Goal: Communication & Community: Answer question/provide support

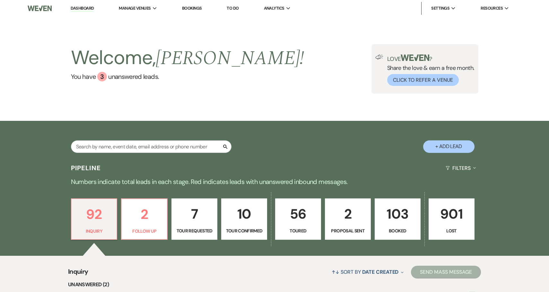
click at [396, 217] on p "103" at bounding box center [398, 214] width 38 height 22
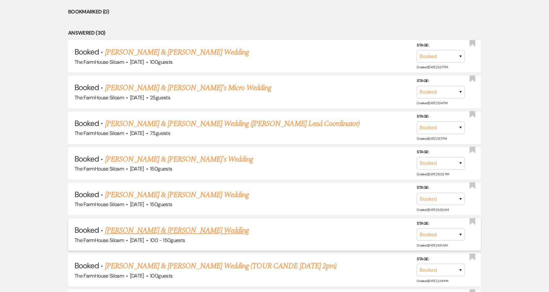
scroll to position [294, 0]
click at [197, 53] on link "[PERSON_NAME] & [PERSON_NAME] Wedding" at bounding box center [177, 53] width 144 height 12
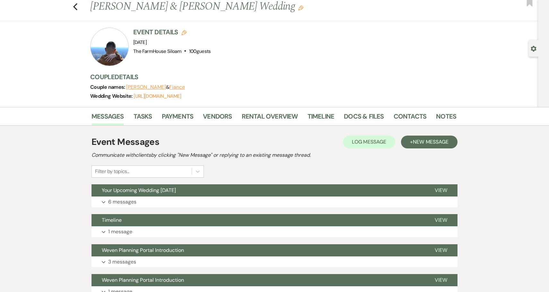
scroll to position [17, 0]
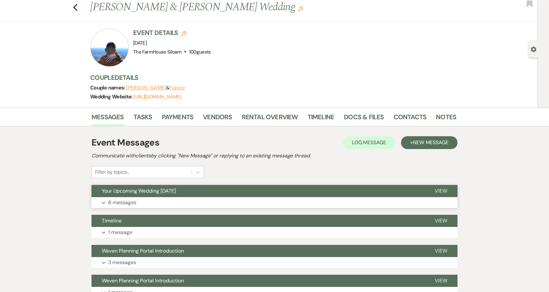
click at [121, 204] on p "6 messages" at bounding box center [122, 203] width 28 height 8
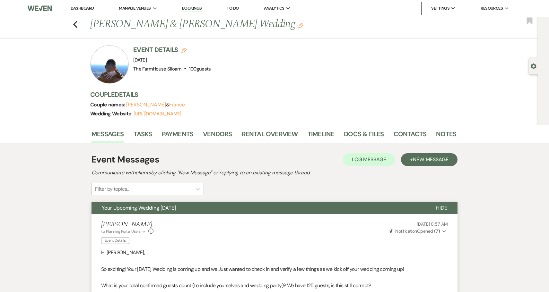
scroll to position [0, 0]
click at [73, 25] on icon "Previous" at bounding box center [75, 25] width 5 height 8
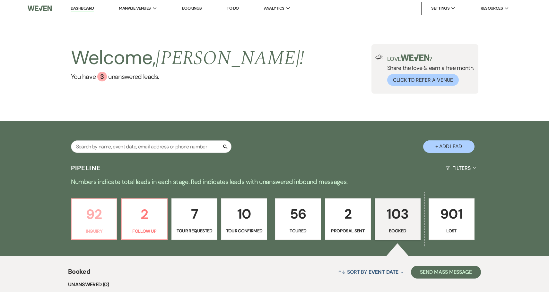
click at [107, 223] on p "92" at bounding box center [94, 215] width 38 height 22
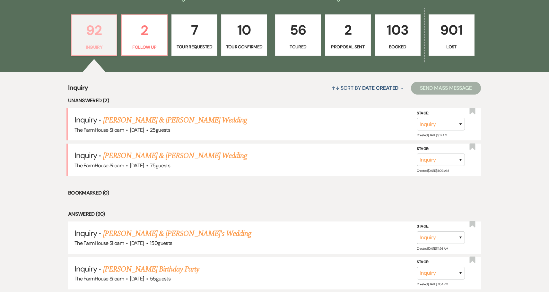
scroll to position [186, 0]
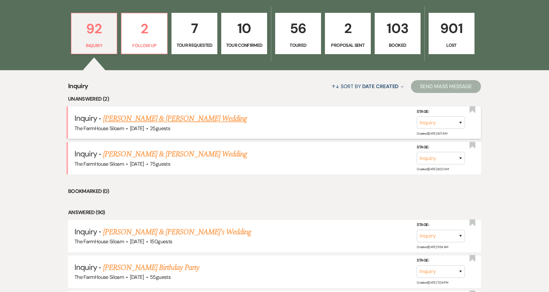
click at [152, 119] on link "[PERSON_NAME] & [PERSON_NAME] Wedding" at bounding box center [175, 119] width 144 height 12
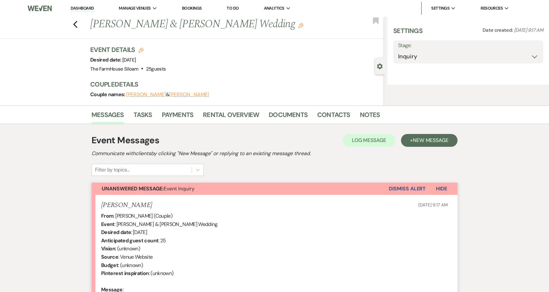
select select "5"
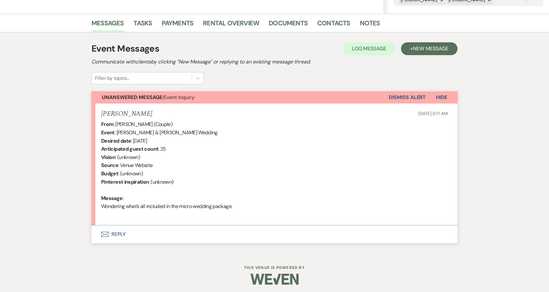
scroll to position [147, 0]
click at [114, 233] on button "Envelope Reply" at bounding box center [274, 235] width 366 height 18
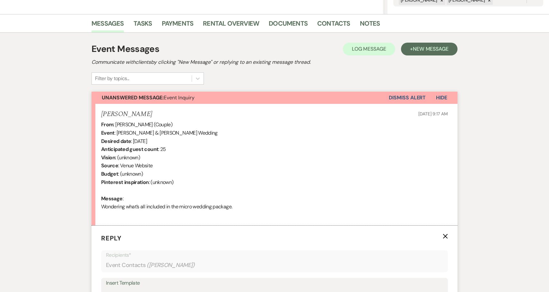
scroll to position [269, 0]
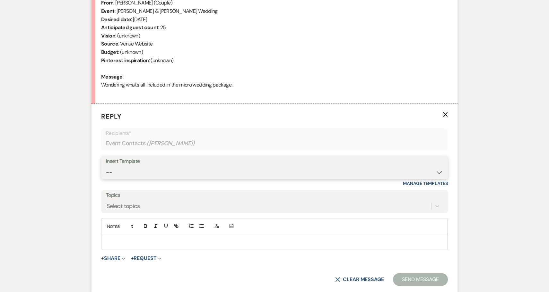
select select "2711"
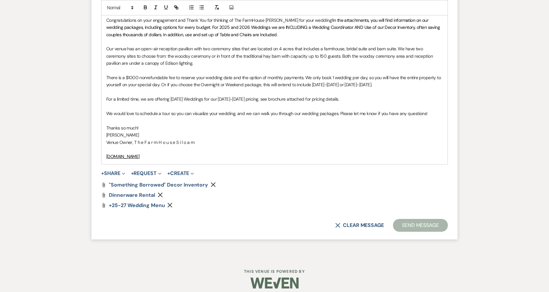
scroll to position [490, 0]
click at [427, 220] on button "Send Message" at bounding box center [420, 226] width 55 height 13
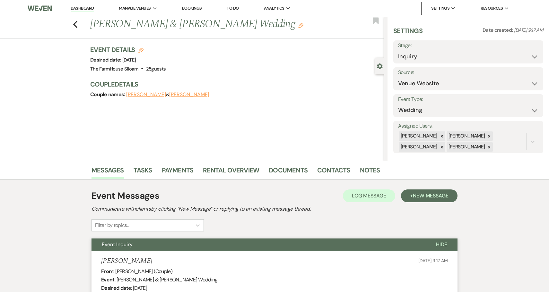
scroll to position [0, 0]
click at [74, 23] on use "button" at bounding box center [75, 24] width 4 height 7
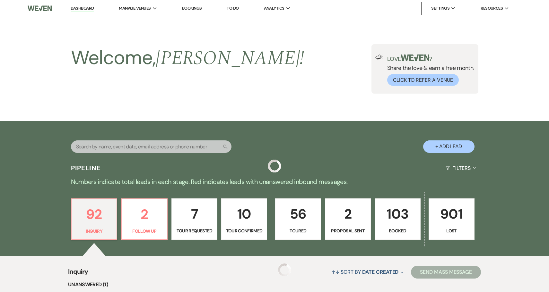
scroll to position [186, 0]
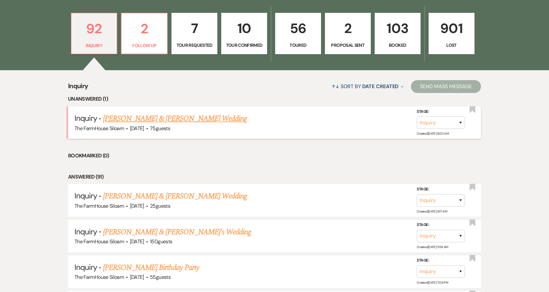
click at [146, 119] on link "[PERSON_NAME] & [PERSON_NAME] Wedding" at bounding box center [175, 119] width 144 height 12
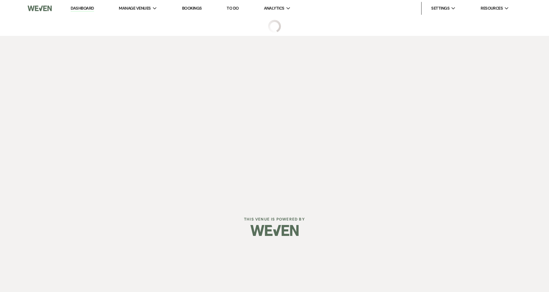
select select "5"
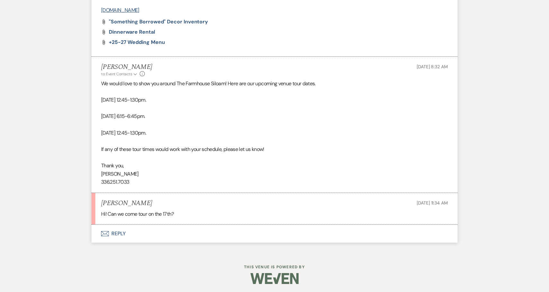
scroll to position [562, 0]
click at [118, 233] on button "Envelope Reply" at bounding box center [274, 235] width 366 height 18
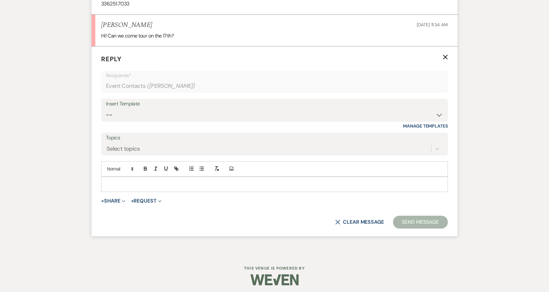
scroll to position [741, 0]
click at [134, 177] on div at bounding box center [274, 184] width 346 height 15
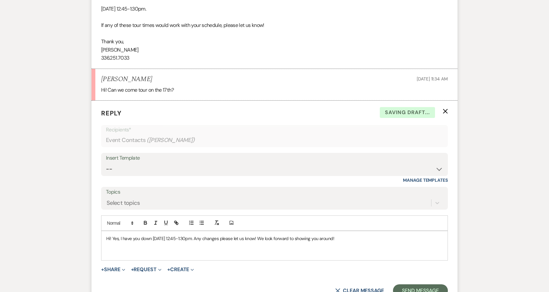
scroll to position [686, 0]
drag, startPoint x: 101, startPoint y: 41, endPoint x: 134, endPoint y: 58, distance: 37.3
click at [134, 58] on li "[PERSON_NAME] to: Event Contacts Expand Info [DATE] 8:32 AM Weven Check Notific…" at bounding box center [274, 2] width 366 height 136
copy div "Thank you, [PERSON_NAME] 336.251.7033"
click at [114, 244] on p at bounding box center [274, 246] width 336 height 7
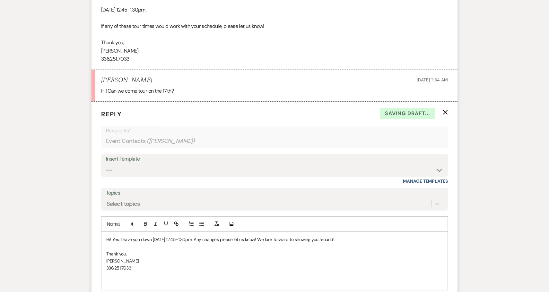
click at [135, 252] on p "Thank you," at bounding box center [274, 254] width 336 height 7
click at [148, 273] on p "336.251.7033" at bounding box center [274, 275] width 336 height 7
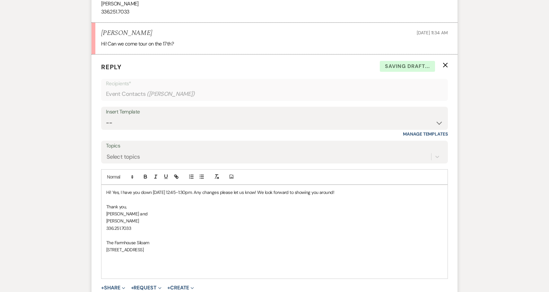
scroll to position [733, 0]
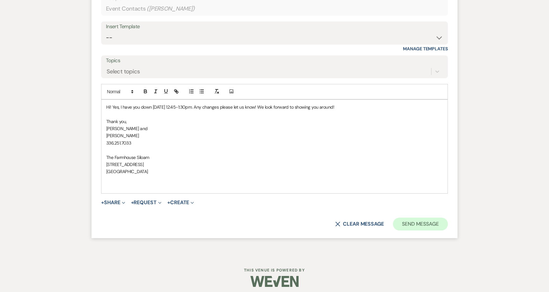
click at [437, 222] on button "Send Message" at bounding box center [420, 224] width 55 height 13
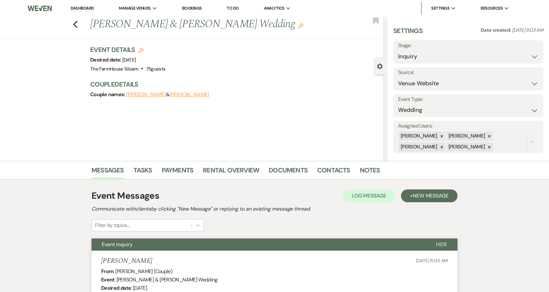
scroll to position [0, 0]
click at [298, 25] on icon "Edit" at bounding box center [300, 25] width 5 height 5
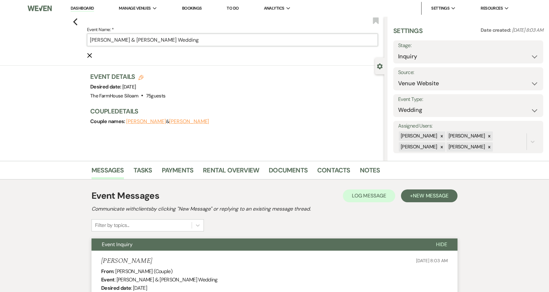
click at [207, 42] on input "[PERSON_NAME] & [PERSON_NAME] Wedding" at bounding box center [232, 40] width 291 height 13
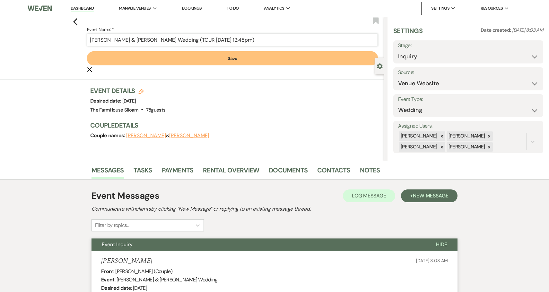
type input "[PERSON_NAME] & [PERSON_NAME] Wedding (TOUR [DATE] 12:45pm)"
click at [226, 65] on button "Save" at bounding box center [232, 58] width 291 height 14
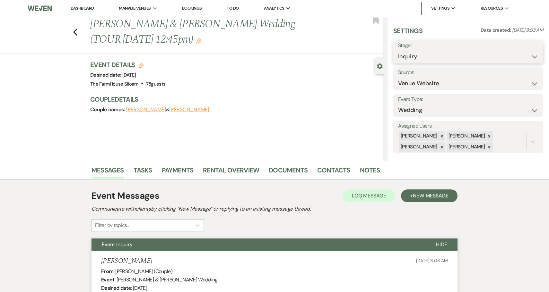
select select "4"
click at [523, 52] on button "Save" at bounding box center [527, 52] width 32 height 13
click at [333, 170] on link "Contacts" at bounding box center [333, 172] width 33 height 14
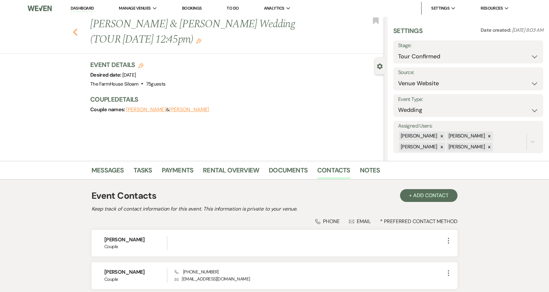
click at [74, 31] on icon "Previous" at bounding box center [75, 32] width 5 height 8
select select "4"
